Goal: Complete application form

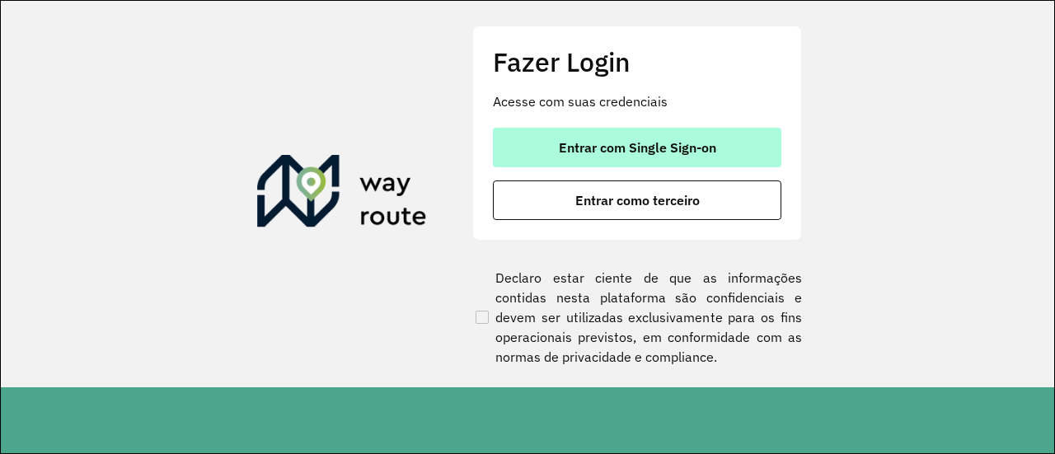
click at [586, 137] on button "Entrar com Single Sign-on" at bounding box center [637, 148] width 289 height 40
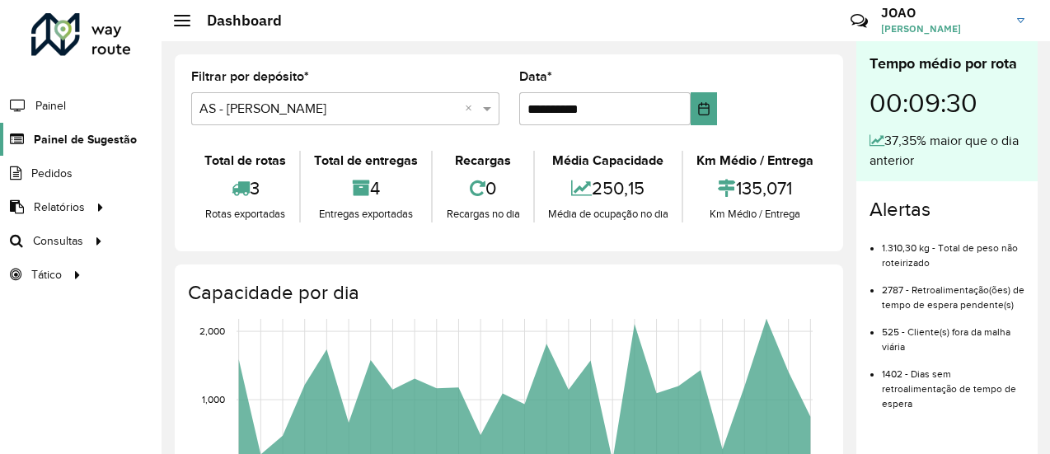
click at [80, 141] on span "Painel de Sugestão" at bounding box center [85, 139] width 103 height 17
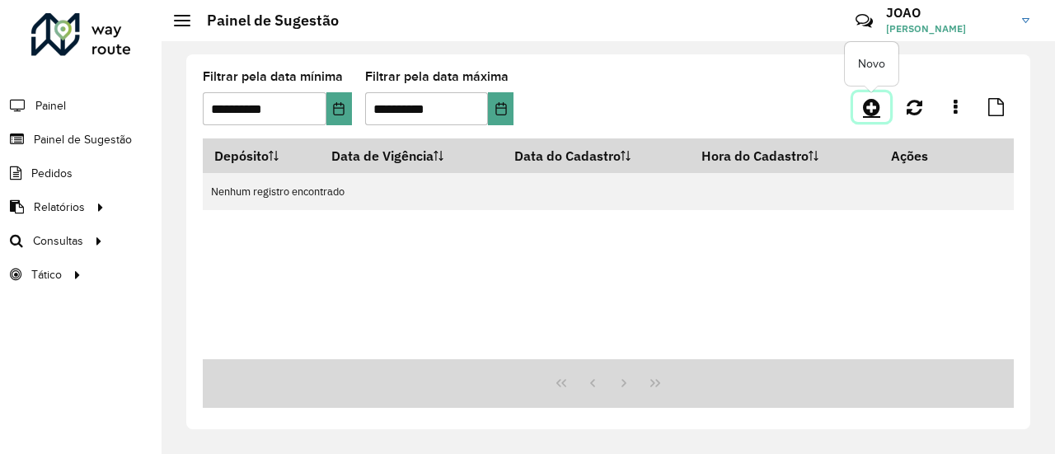
click at [872, 108] on icon at bounding box center [871, 107] width 17 height 20
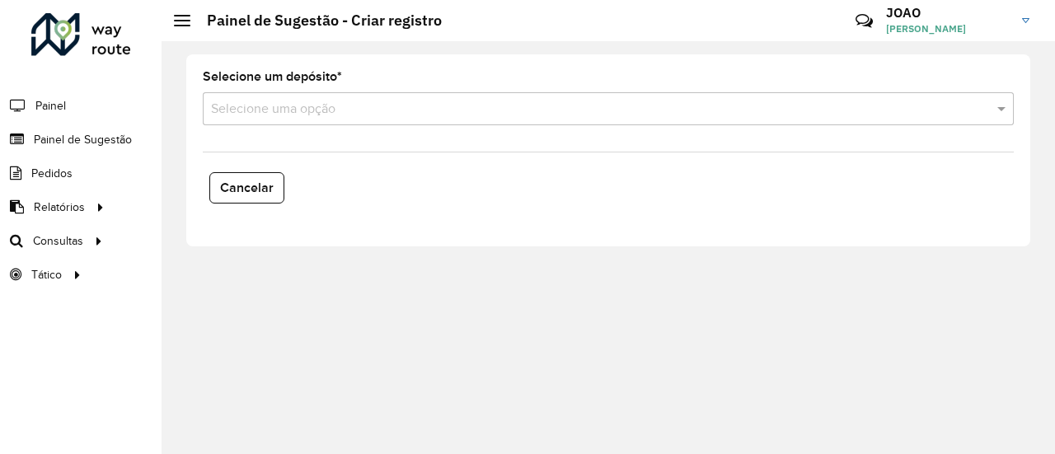
click at [356, 112] on input "text" at bounding box center [592, 110] width 762 height 20
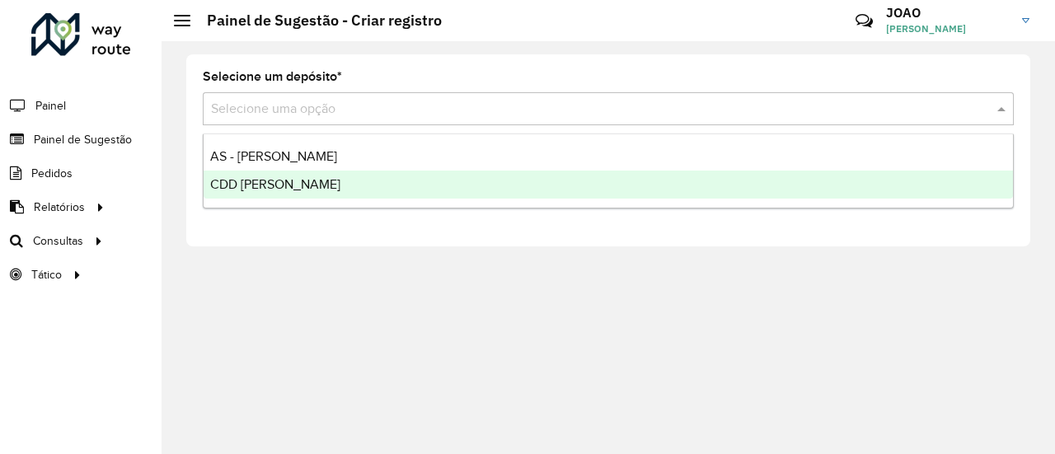
click at [287, 184] on span "CDD João Pessoa" at bounding box center [275, 184] width 130 height 14
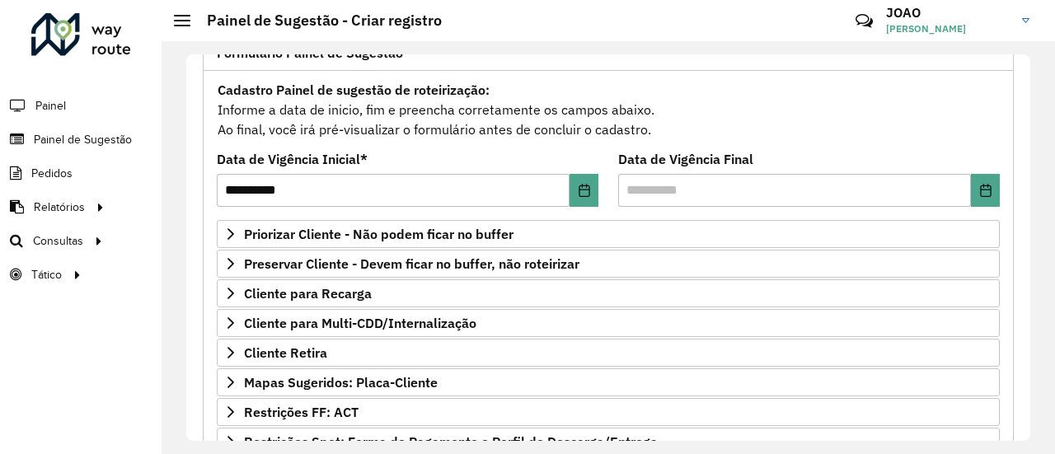
scroll to position [165, 0]
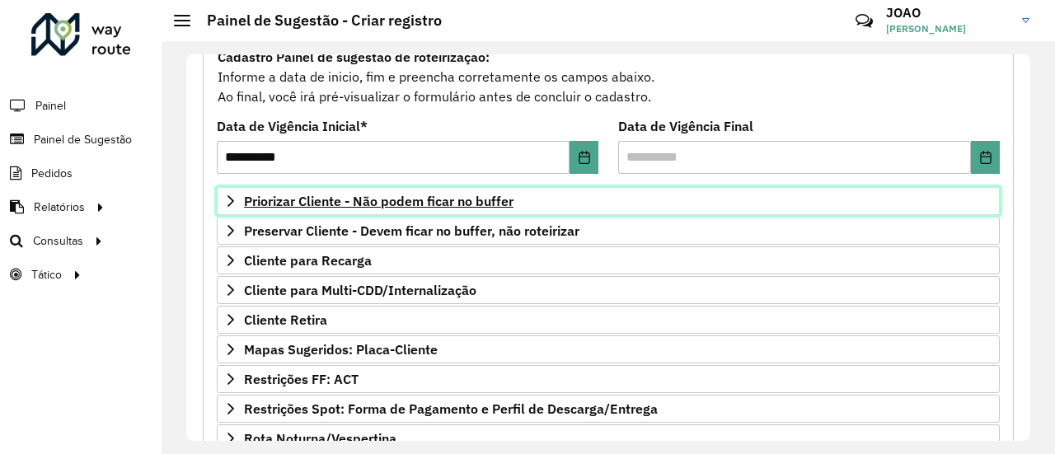
click at [422, 201] on span "Priorizar Cliente - Não podem ficar no buffer" at bounding box center [379, 201] width 270 height 13
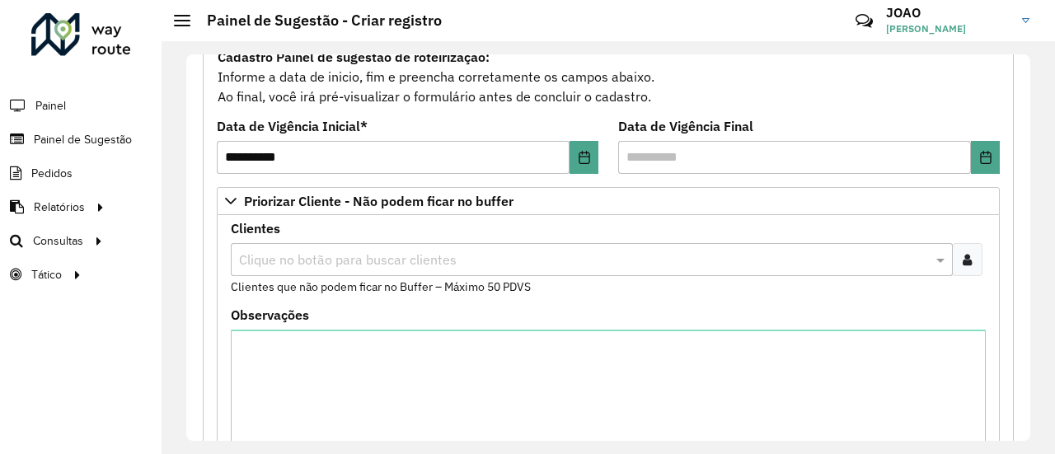
click at [306, 258] on input "text" at bounding box center [583, 261] width 697 height 20
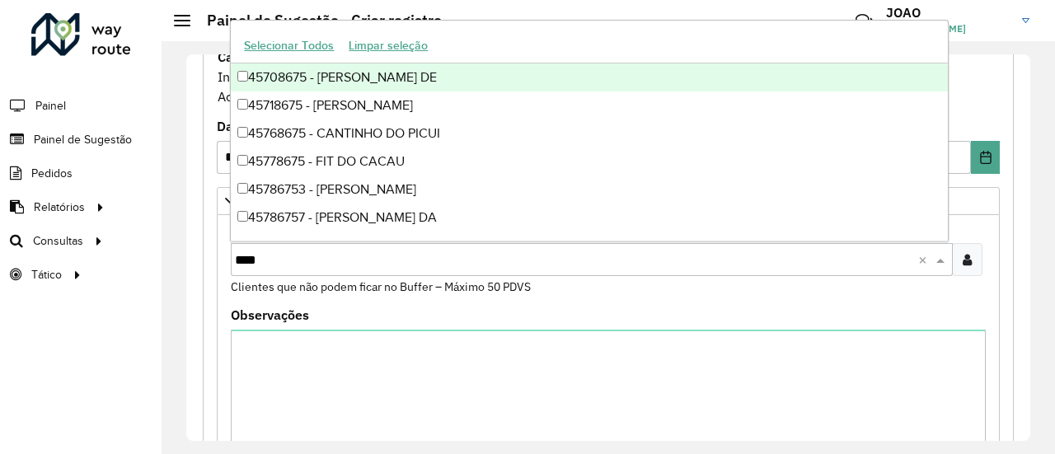
type input "*****"
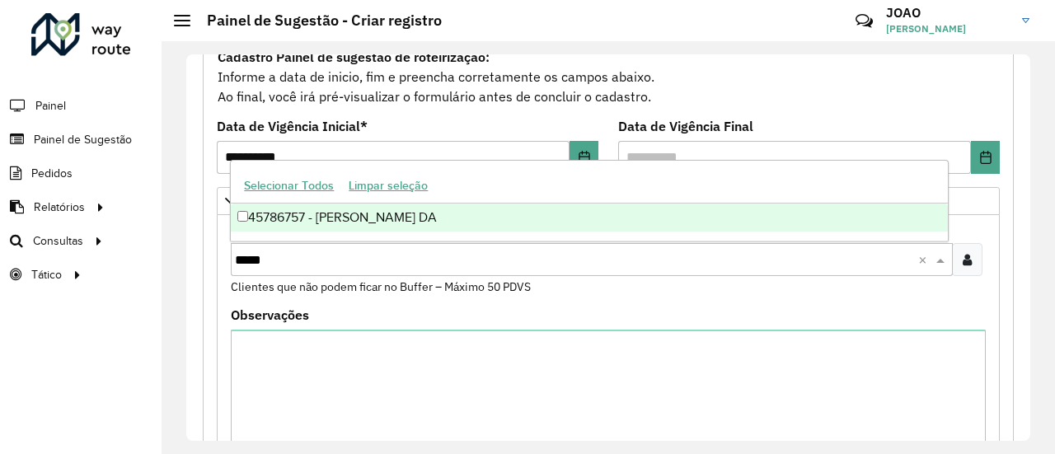
click at [381, 220] on div "45786757 - ALDEMIR FERNANDES DA" at bounding box center [589, 218] width 716 height 28
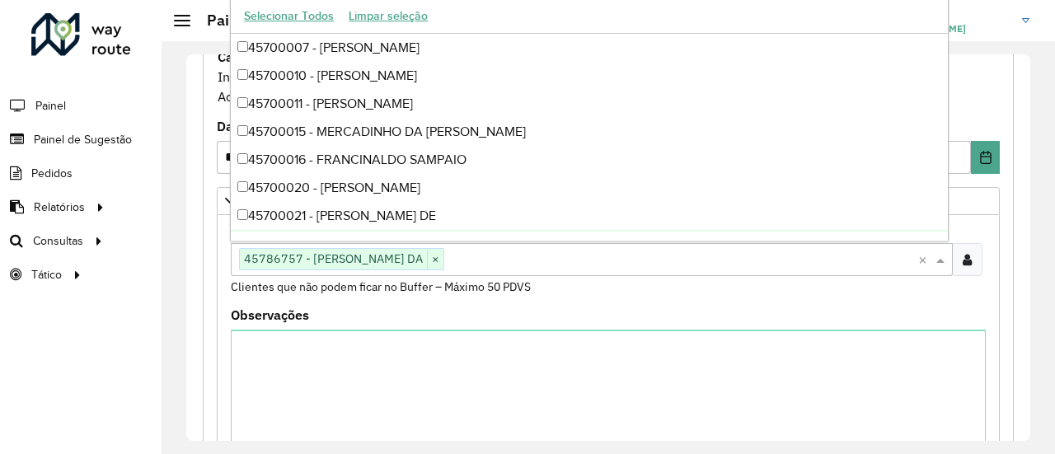
click at [201, 256] on div "**********" at bounding box center [608, 442] width 831 height 882
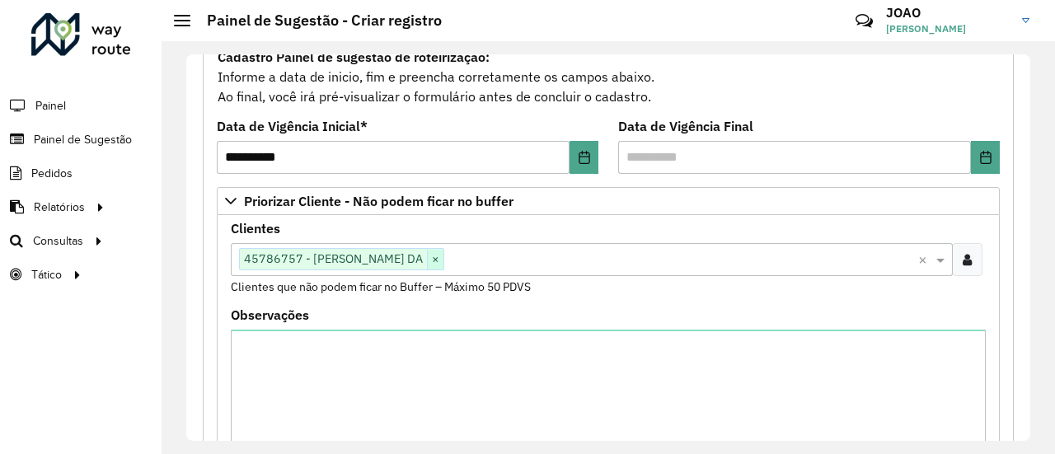
click at [444, 252] on span "×" at bounding box center [435, 260] width 16 height 20
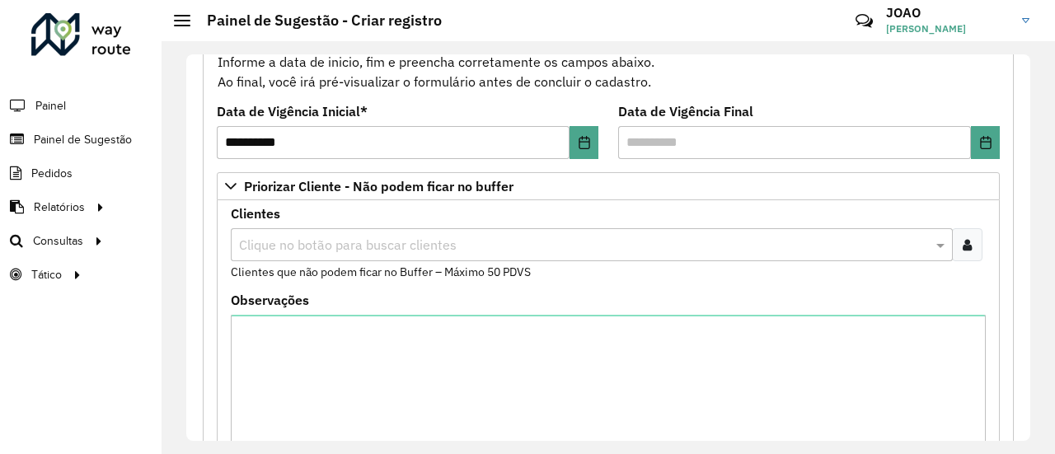
scroll to position [247, 0]
